Goal: Entertainment & Leisure: Consume media (video, audio)

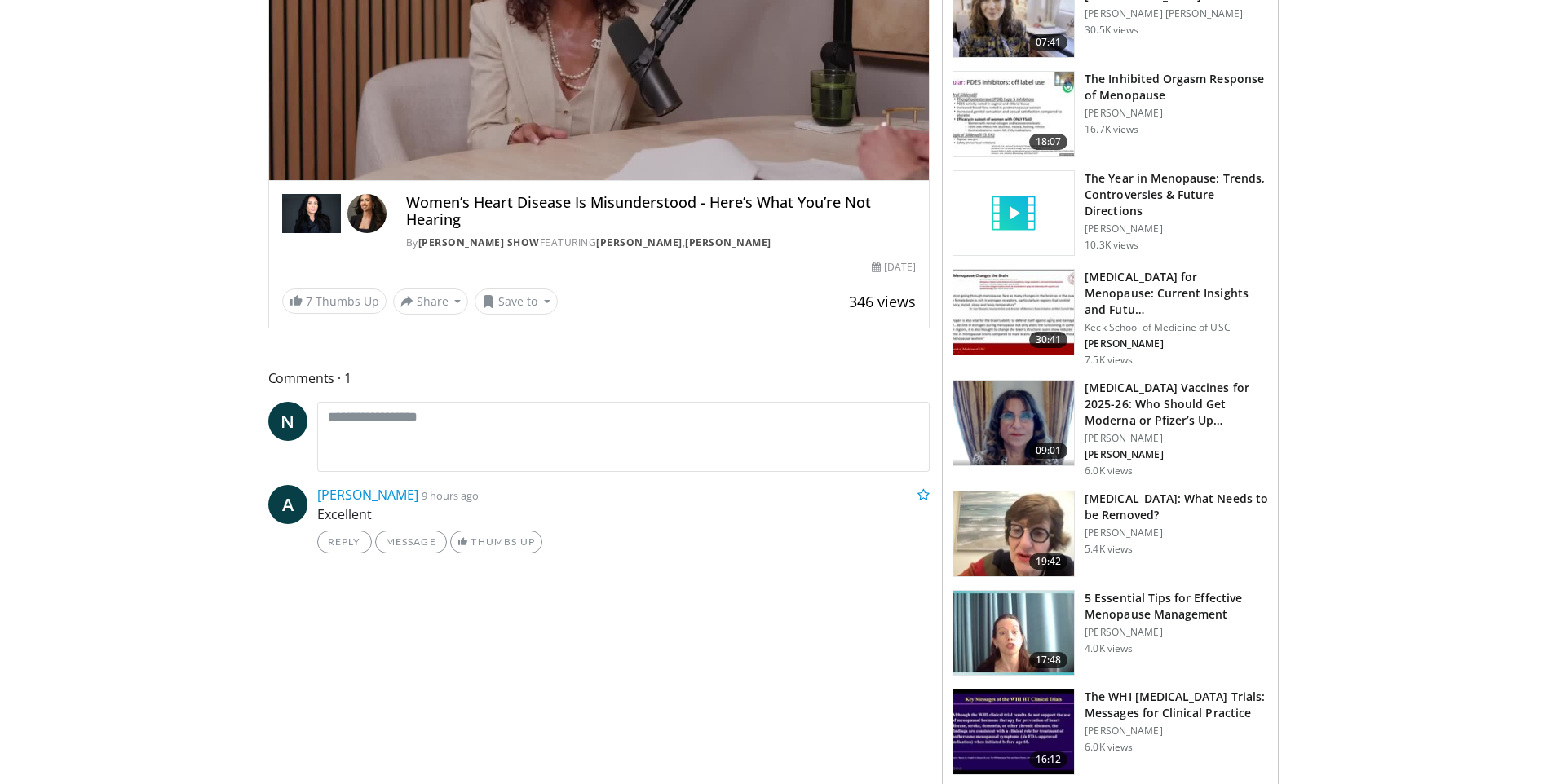
scroll to position [326, 0]
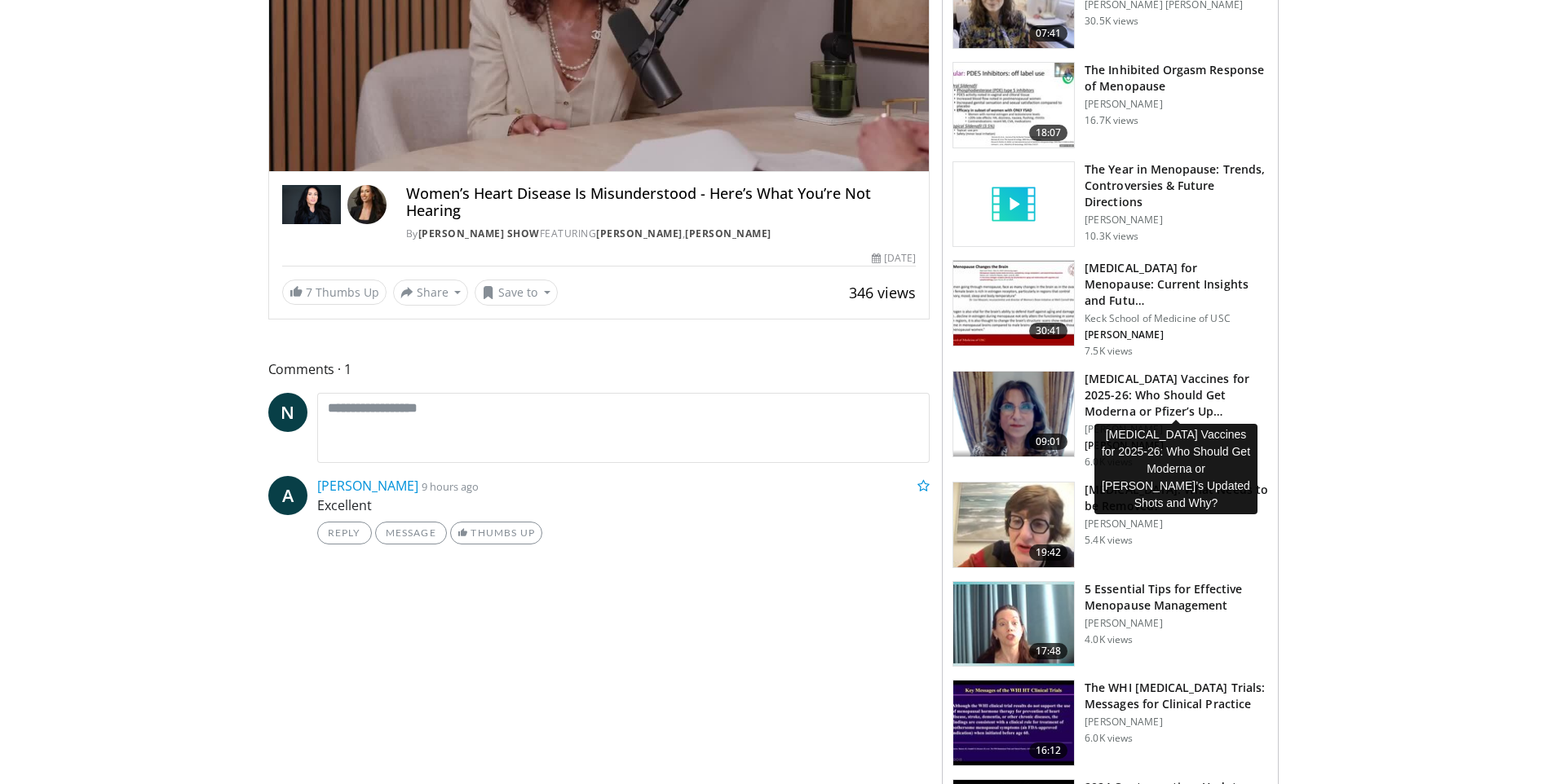
click at [1149, 394] on h3 "[MEDICAL_DATA] Vaccines for 2025-26: Who Should Get Moderna or Pfizer’s Up…" at bounding box center [1176, 395] width 183 height 49
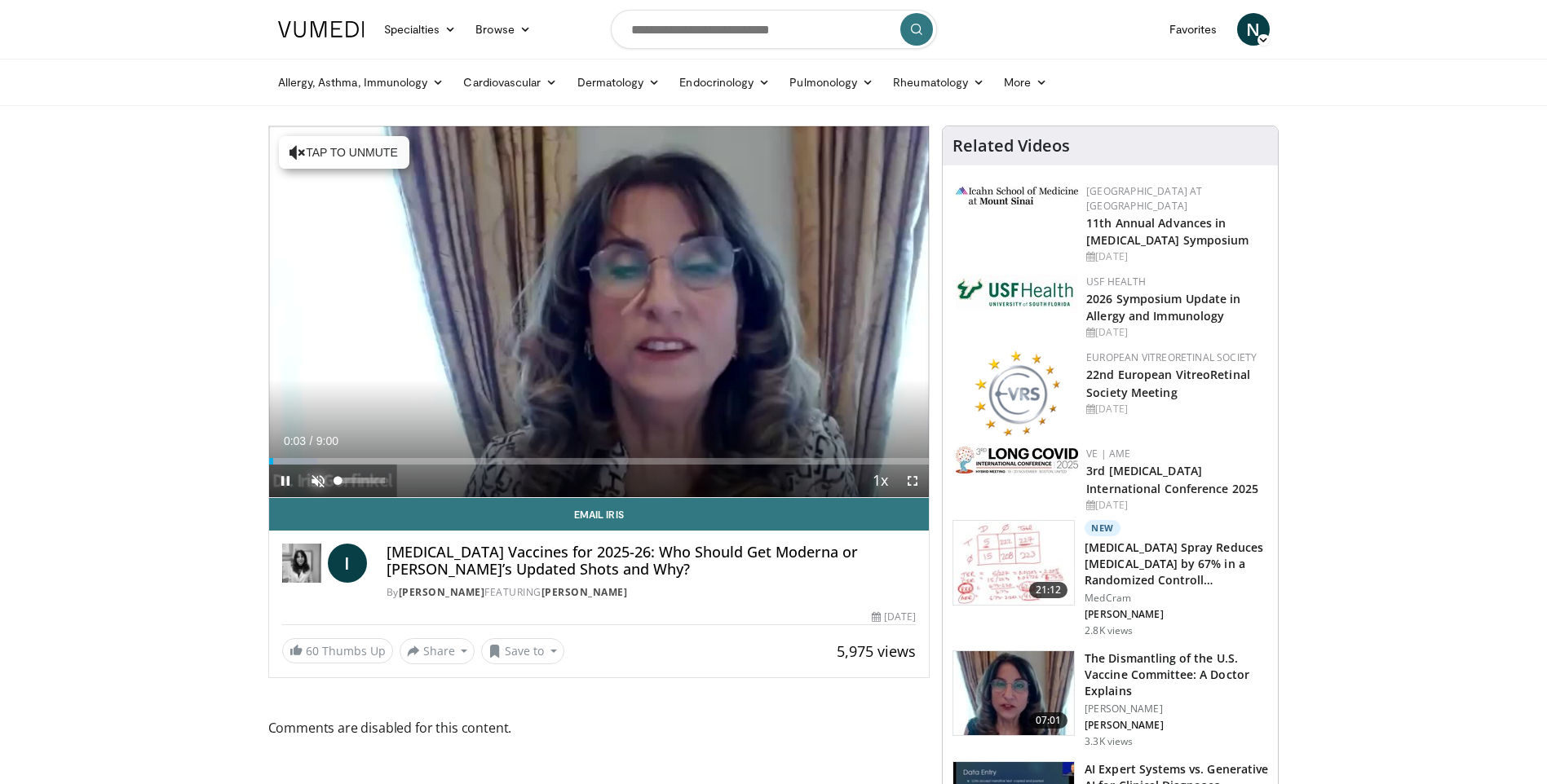
click at [318, 477] on span "Video Player" at bounding box center [317, 480] width 33 height 33
